Goal: Check status: Check status

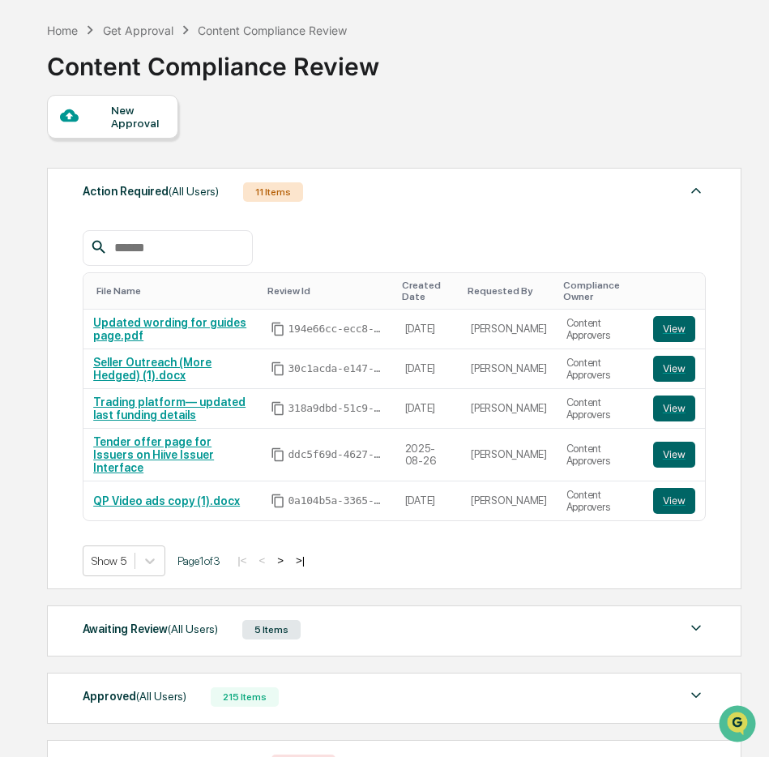
scroll to position [165, 0]
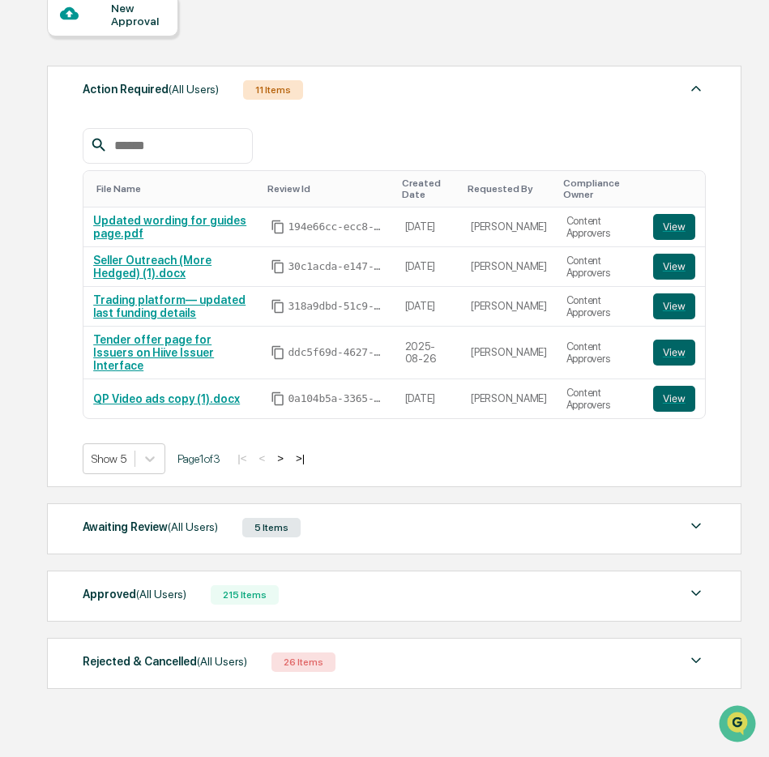
click at [390, 606] on div "Approved (All Users) 215 Items File Name Review Id Created Date Requested By Co…" at bounding box center [393, 595] width 693 height 51
click at [694, 584] on img at bounding box center [695, 592] width 19 height 19
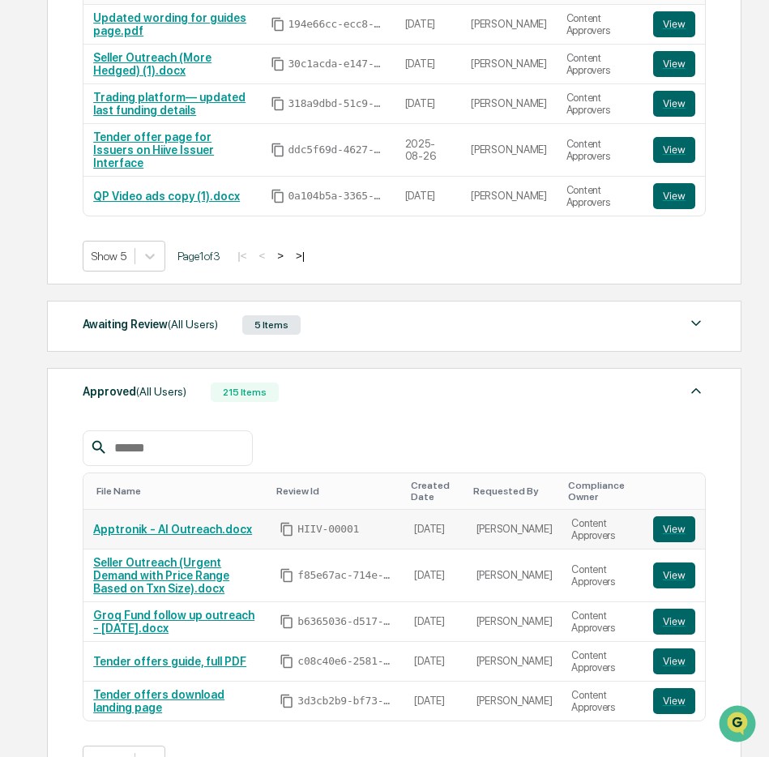
scroll to position [369, 0]
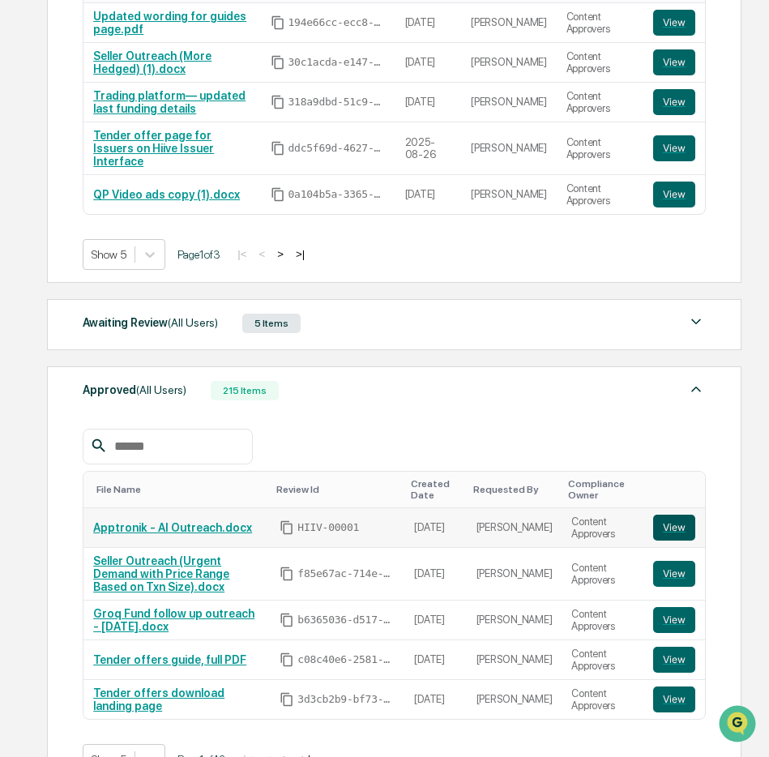
click at [676, 517] on button "View" at bounding box center [674, 527] width 42 height 26
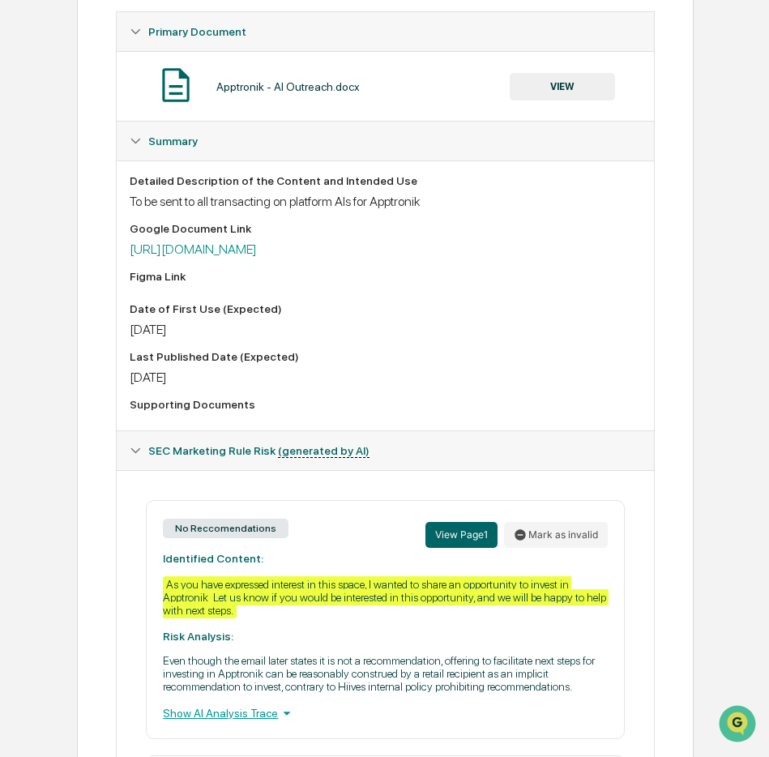
scroll to position [100, 0]
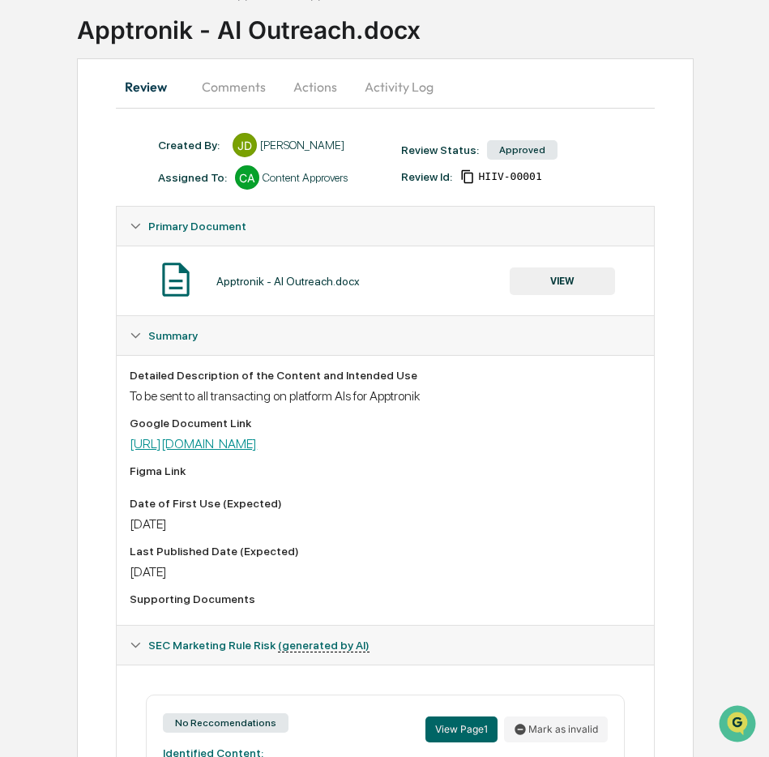
click at [257, 442] on link "[URL][DOMAIN_NAME]" at bounding box center [193, 443] width 127 height 15
